Goal: Register for event/course

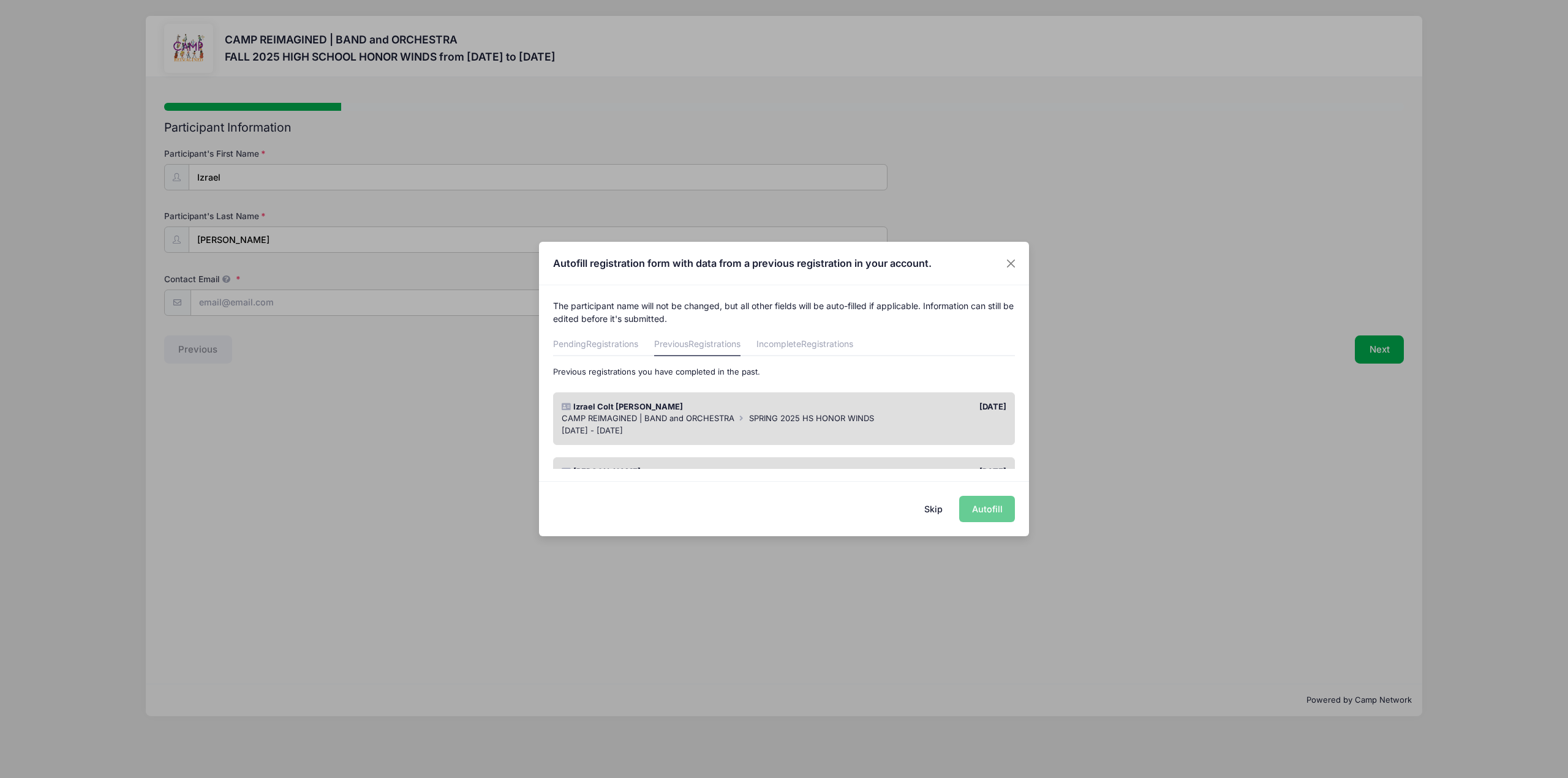
click at [742, 426] on div "[DATE] - [DATE]" at bounding box center [784, 431] width 445 height 12
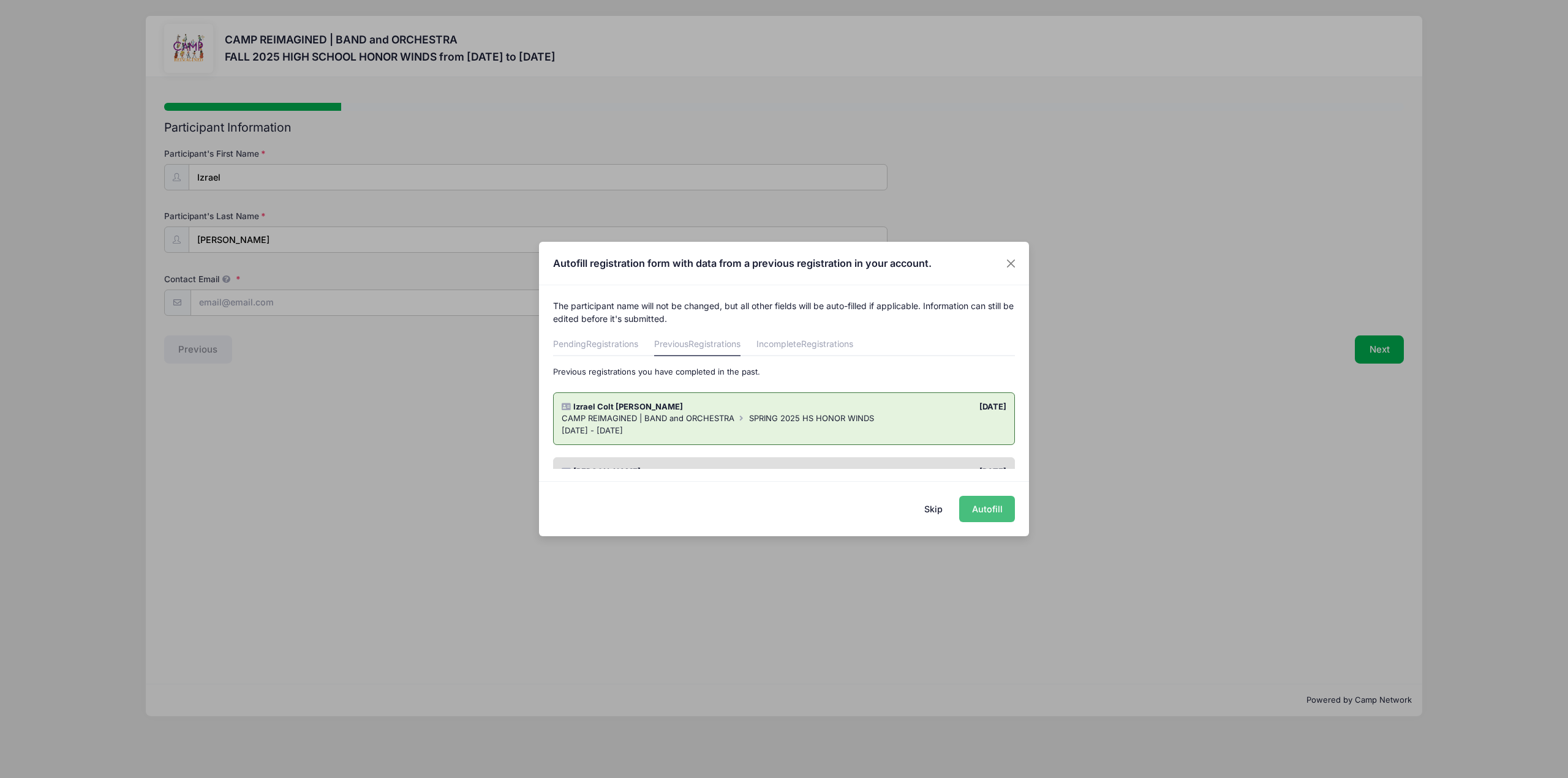
click at [1002, 514] on button "Autofill" at bounding box center [986, 509] width 56 height 26
type input "[EMAIL_ADDRESS][DOMAIN_NAME]"
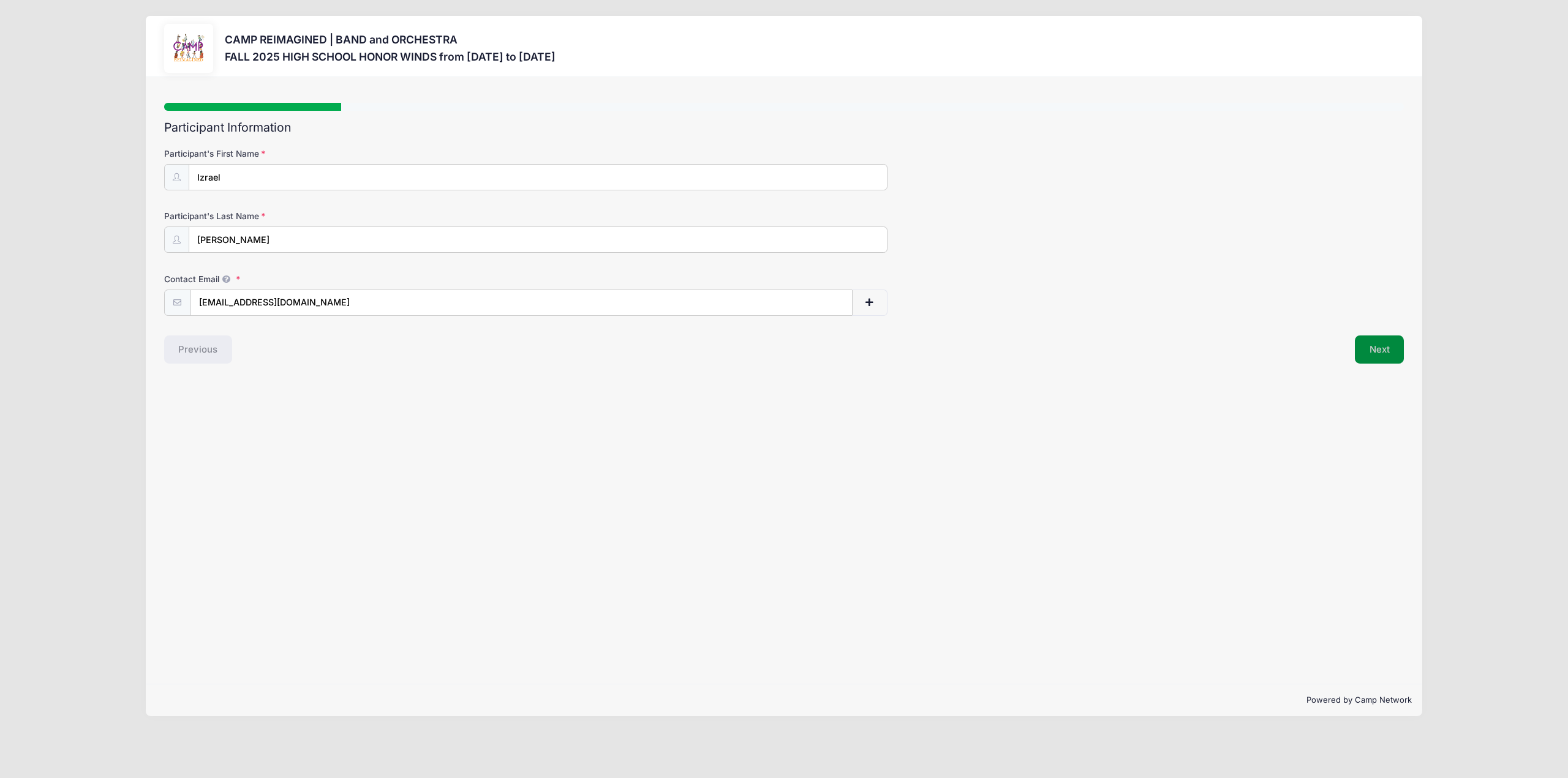
click at [1384, 348] on button "Next" at bounding box center [1380, 349] width 50 height 28
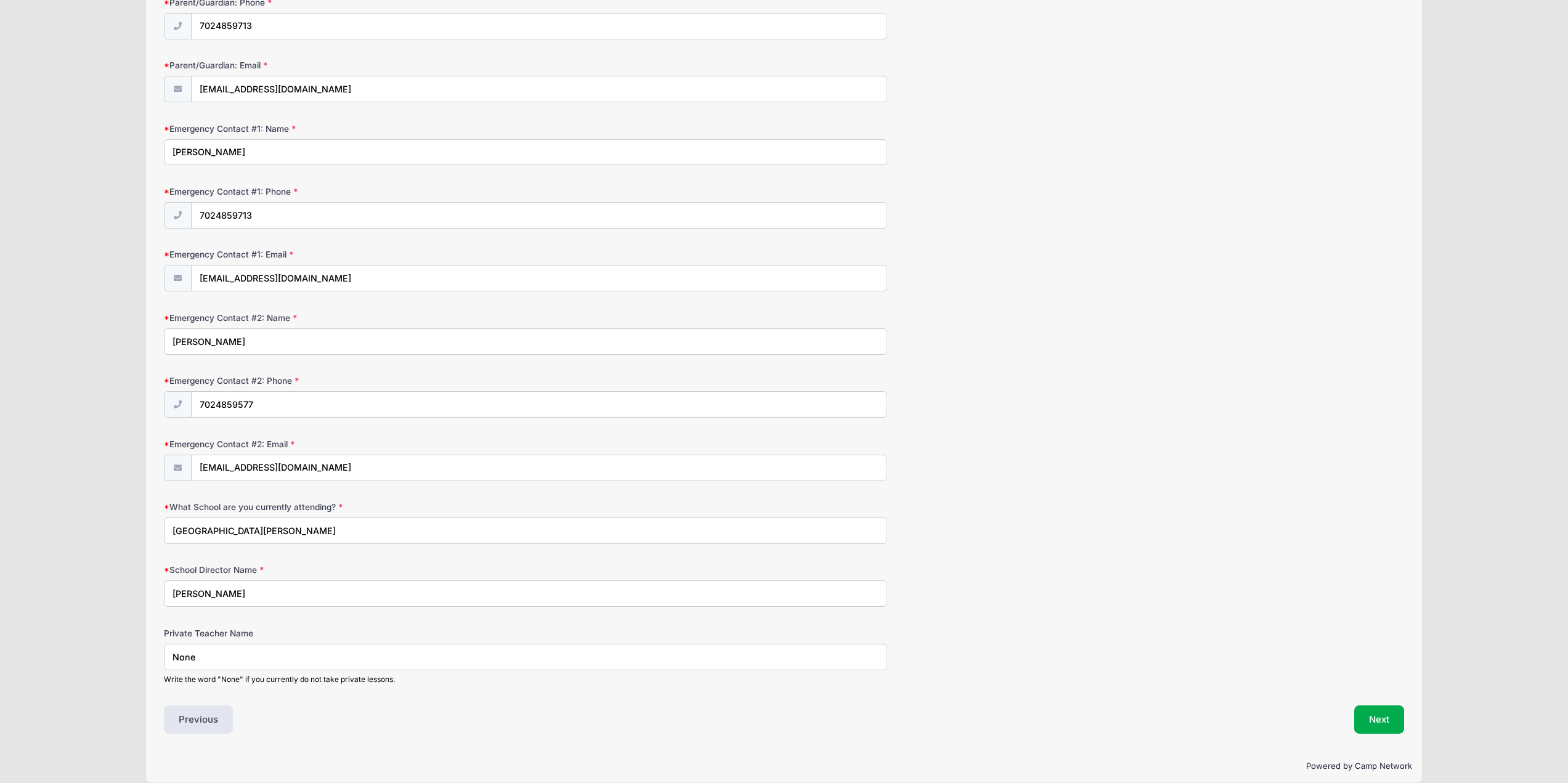
scroll to position [736, 0]
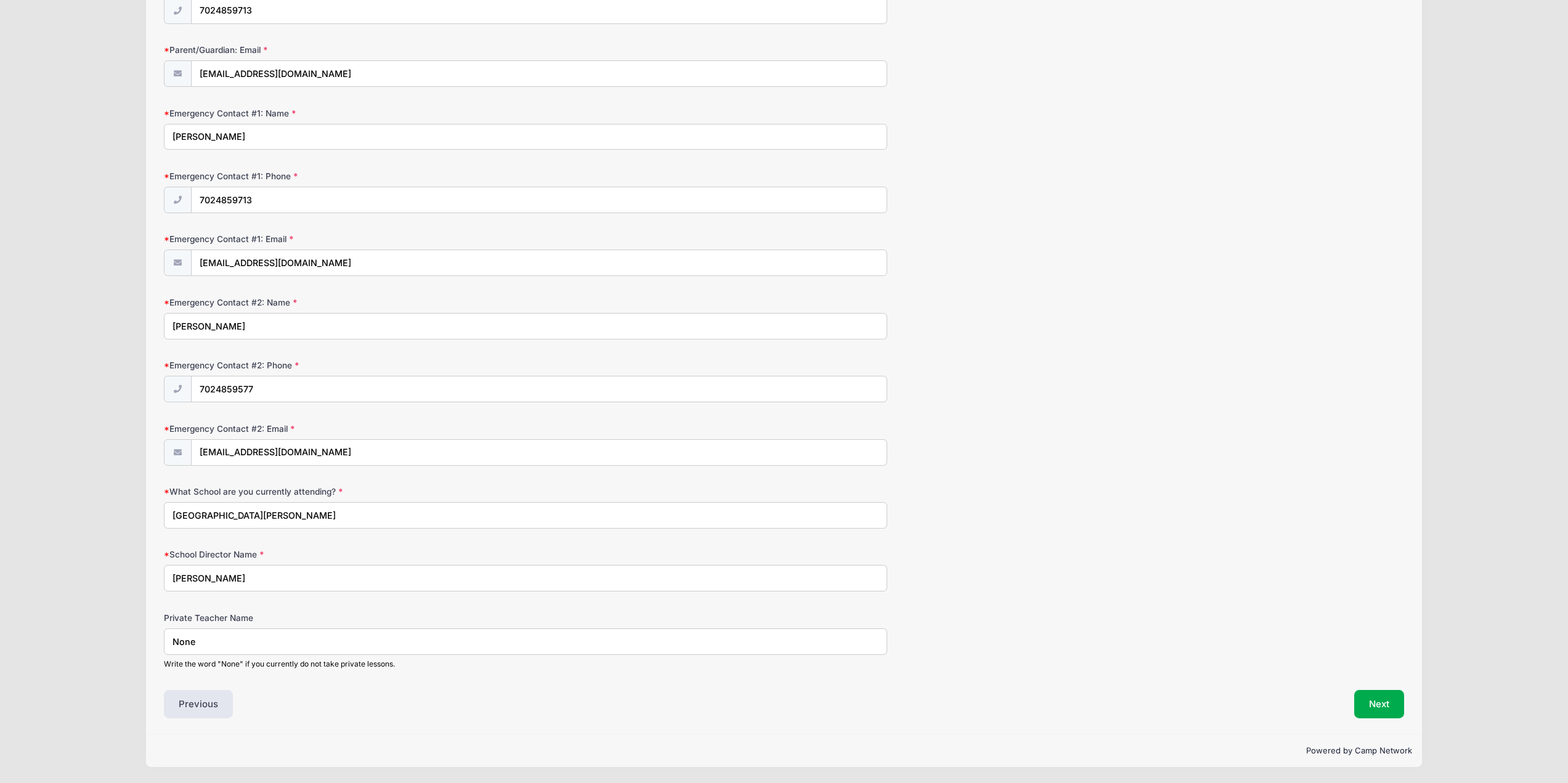
click at [283, 626] on div "Private Teacher Name None Write the word "None" if you currently do not take pr…" at bounding box center [784, 641] width 1240 height 58
click at [274, 646] on input "None" at bounding box center [525, 642] width 723 height 26
type input "N"
type input "[PERSON_NAME]"
click at [1378, 709] on button "Next" at bounding box center [1379, 704] width 50 height 28
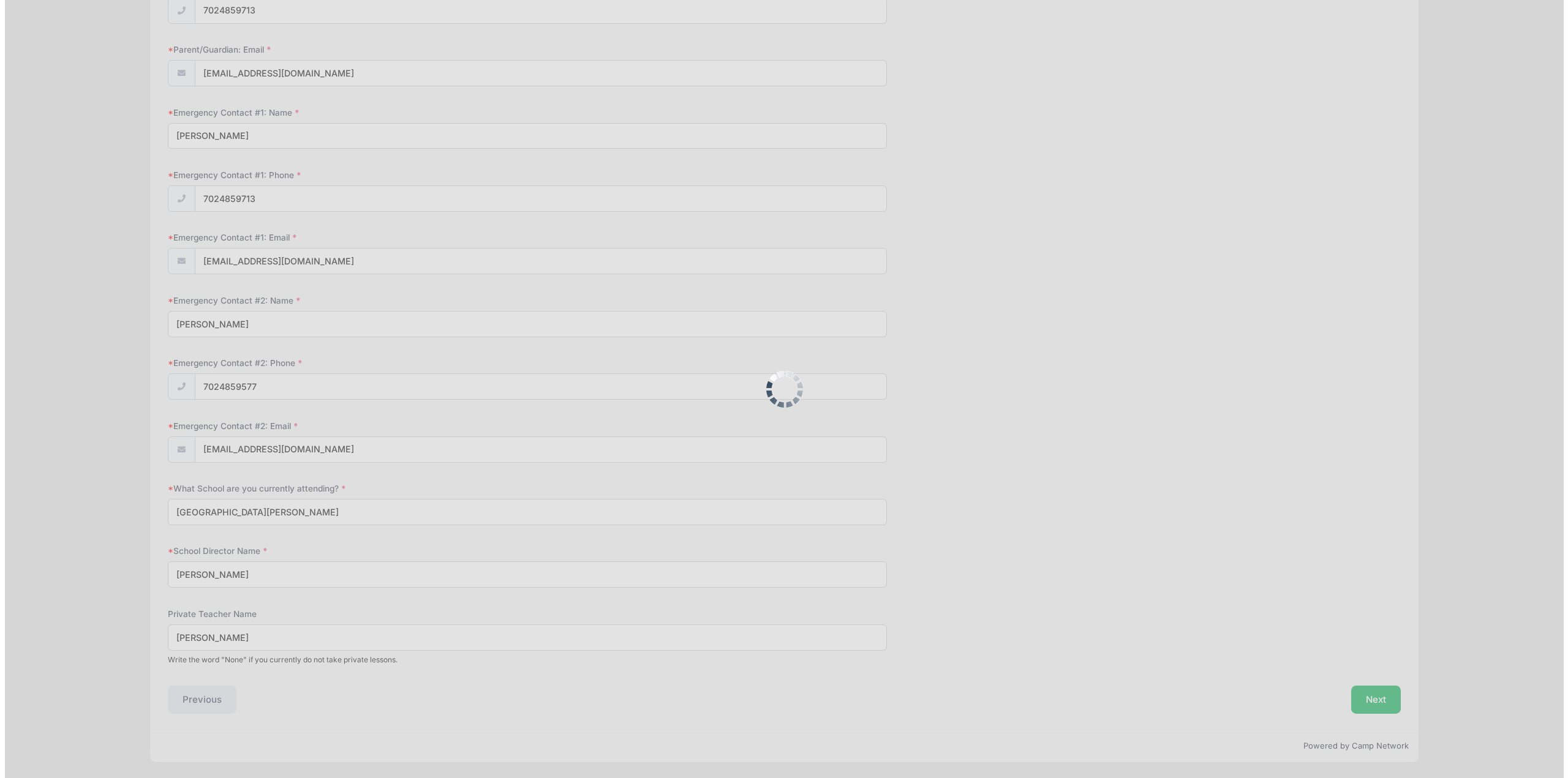
scroll to position [0, 0]
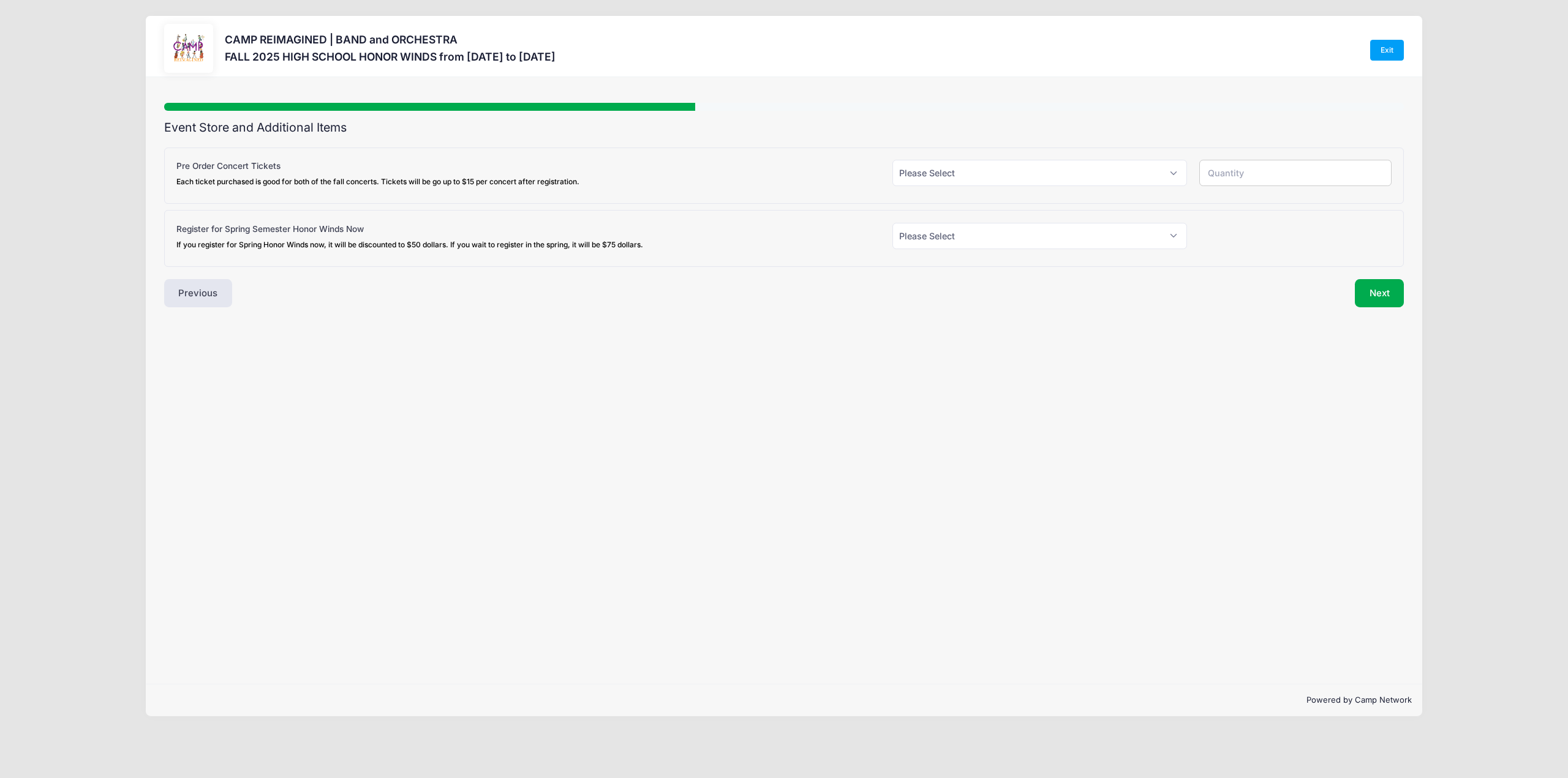
click at [1236, 507] on div "Step 3 /7 Step 1 Step 2 Step 3 Policies Extra Items Donations Summary Participa…" at bounding box center [784, 381] width 1276 height 607
click at [907, 166] on select "Please Select Yes (+$18.00) No" at bounding box center [1039, 173] width 294 height 26
